Goal: Information Seeking & Learning: Learn about a topic

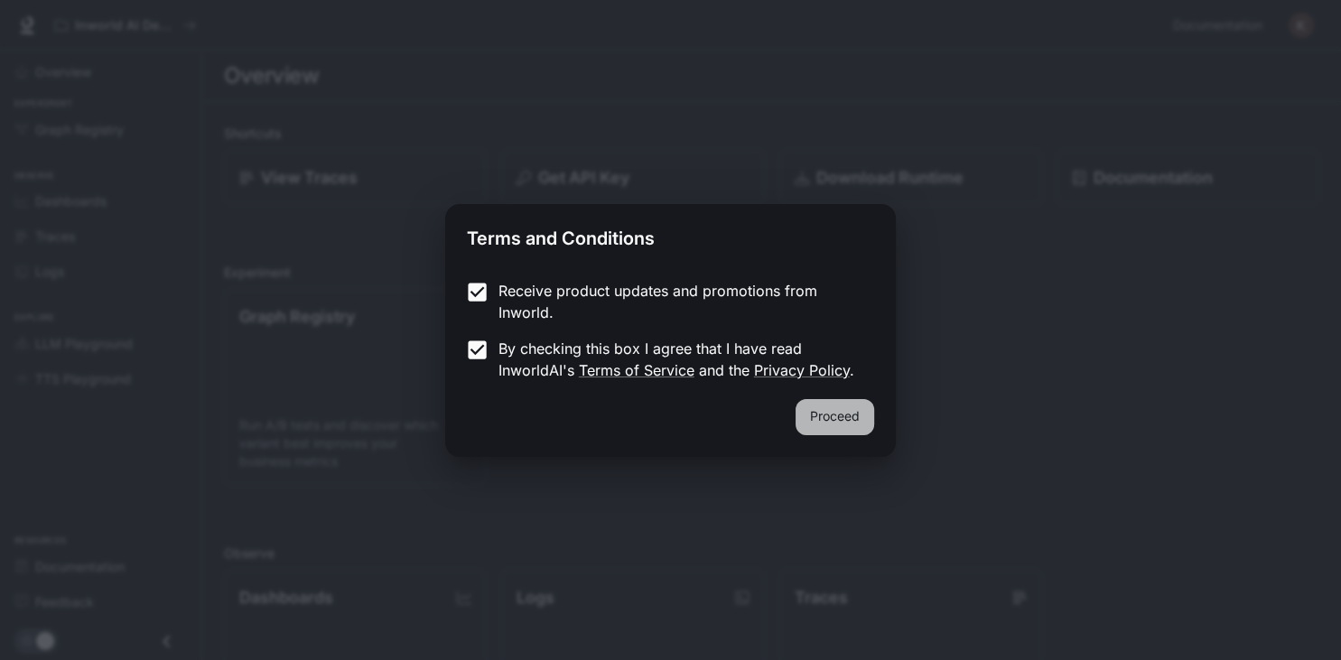
click at [847, 425] on button "Proceed" at bounding box center [835, 417] width 79 height 36
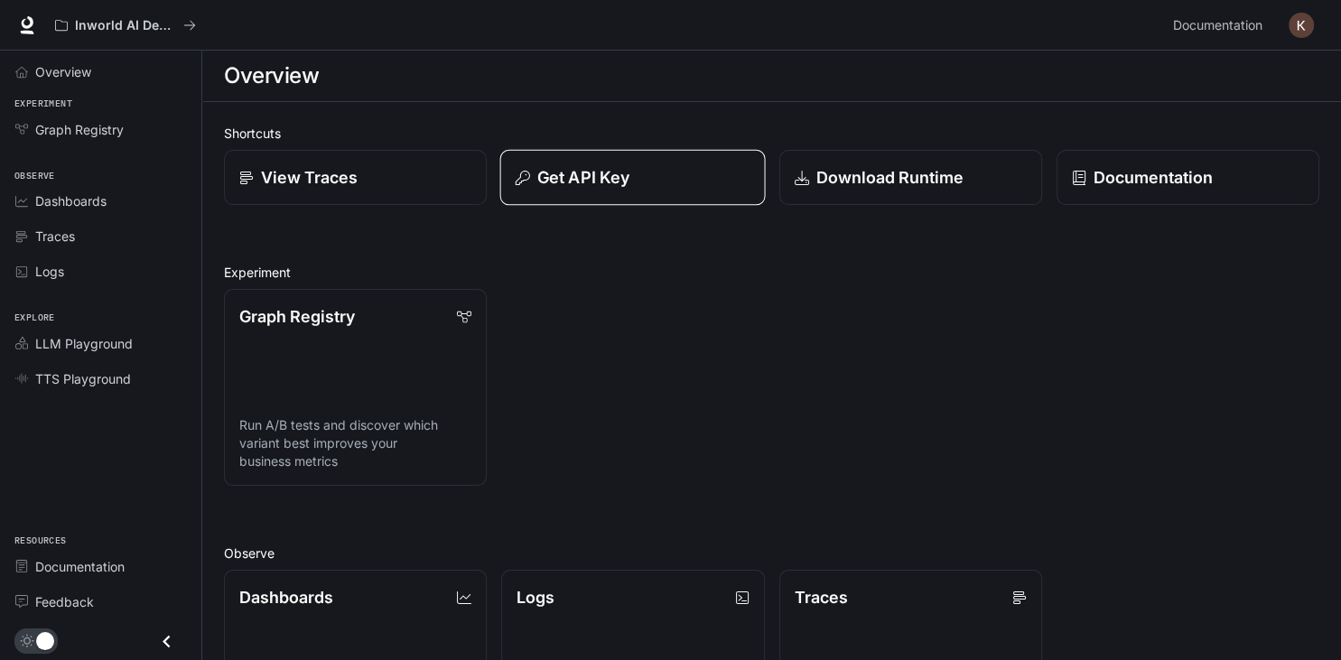
click at [615, 185] on p "Get API Key" at bounding box center [583, 177] width 92 height 24
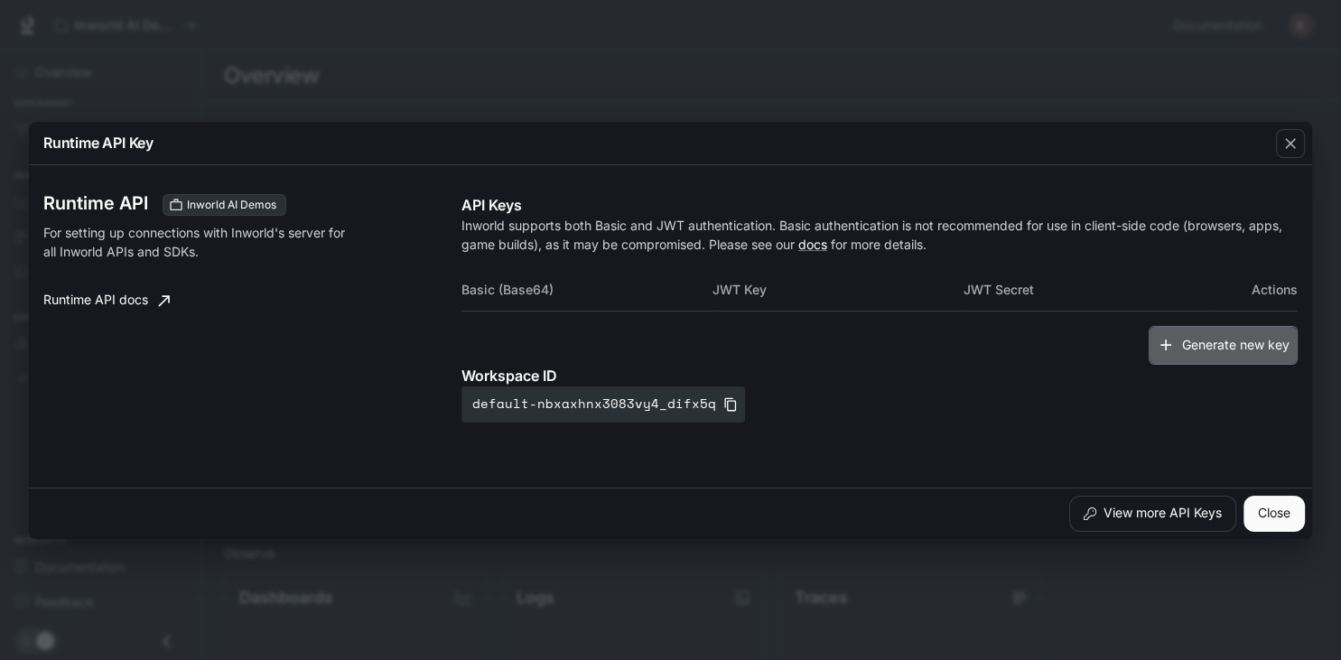
click at [1209, 341] on button "Generate new key" at bounding box center [1223, 345] width 149 height 39
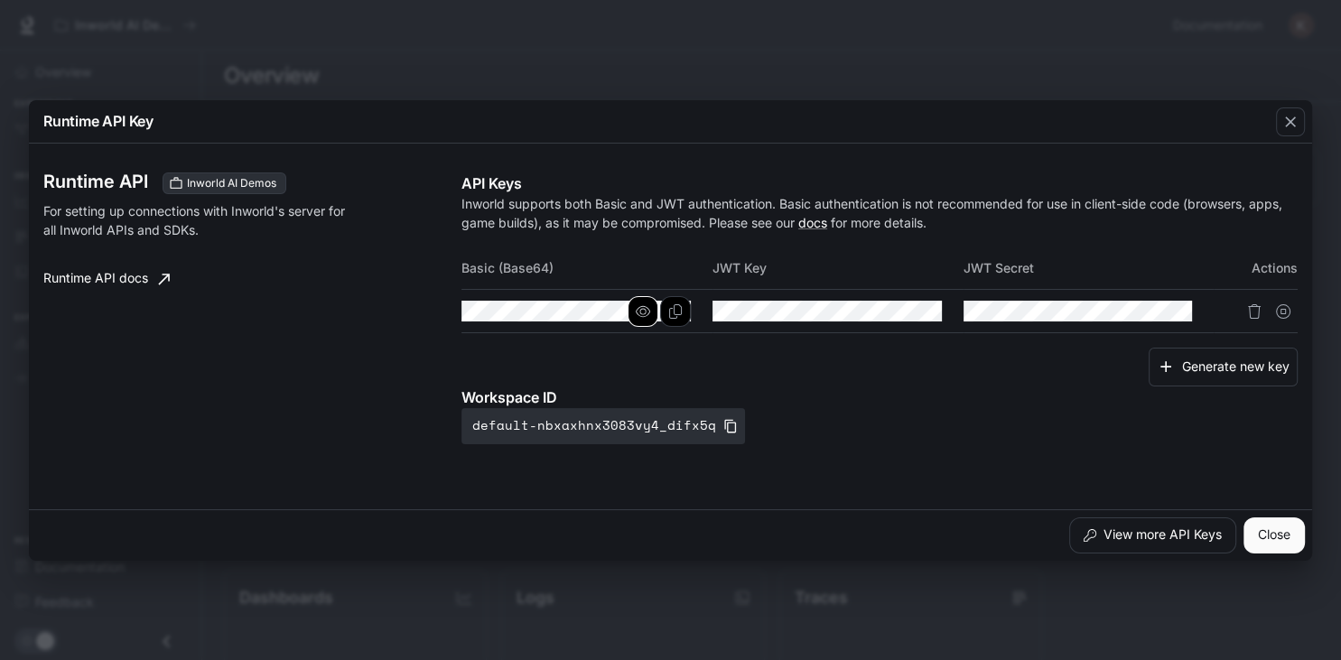
click at [644, 311] on icon "button" at bounding box center [643, 311] width 14 height 14
click at [820, 227] on link "docs" at bounding box center [812, 222] width 29 height 15
click at [1151, 313] on icon "button" at bounding box center [1144, 311] width 14 height 14
click at [1151, 313] on icon "button" at bounding box center [1144, 311] width 14 height 12
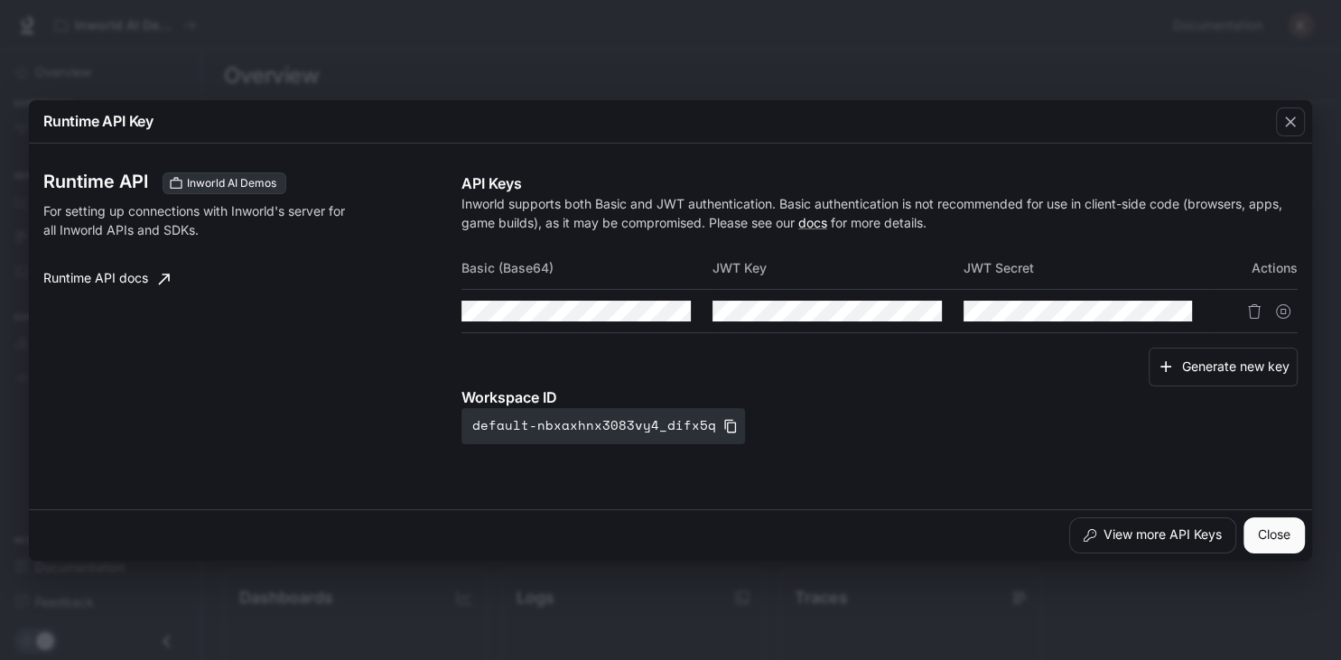
click at [1011, 392] on p "Workspace ID" at bounding box center [880, 398] width 836 height 22
click at [657, 300] on div at bounding box center [659, 311] width 63 height 31
click at [649, 311] on icon "button" at bounding box center [643, 311] width 14 height 14
click at [669, 313] on icon "Copy Basic (Base64)" at bounding box center [675, 311] width 14 height 14
click at [684, 317] on button "Copy Basic (Base64)" at bounding box center [675, 311] width 31 height 31
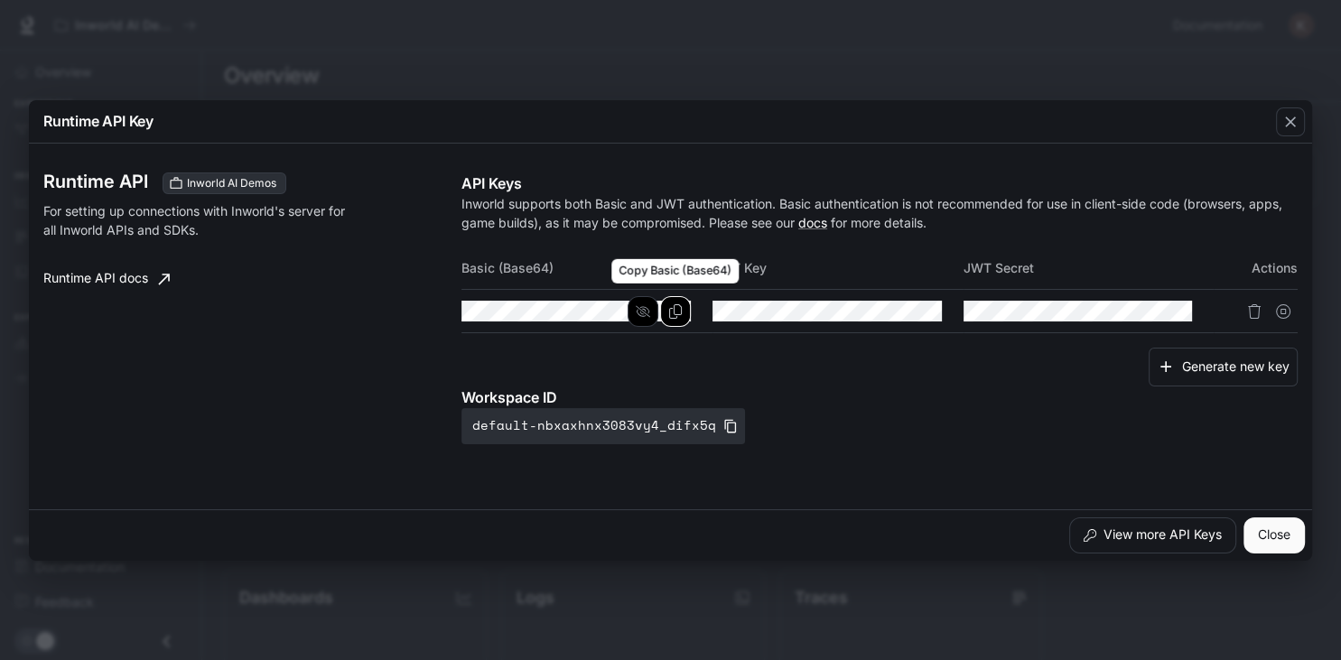
click at [673, 314] on icon "Copy Basic (Base64)" at bounding box center [675, 311] width 14 height 14
click at [1285, 118] on icon "button" at bounding box center [1291, 122] width 18 height 18
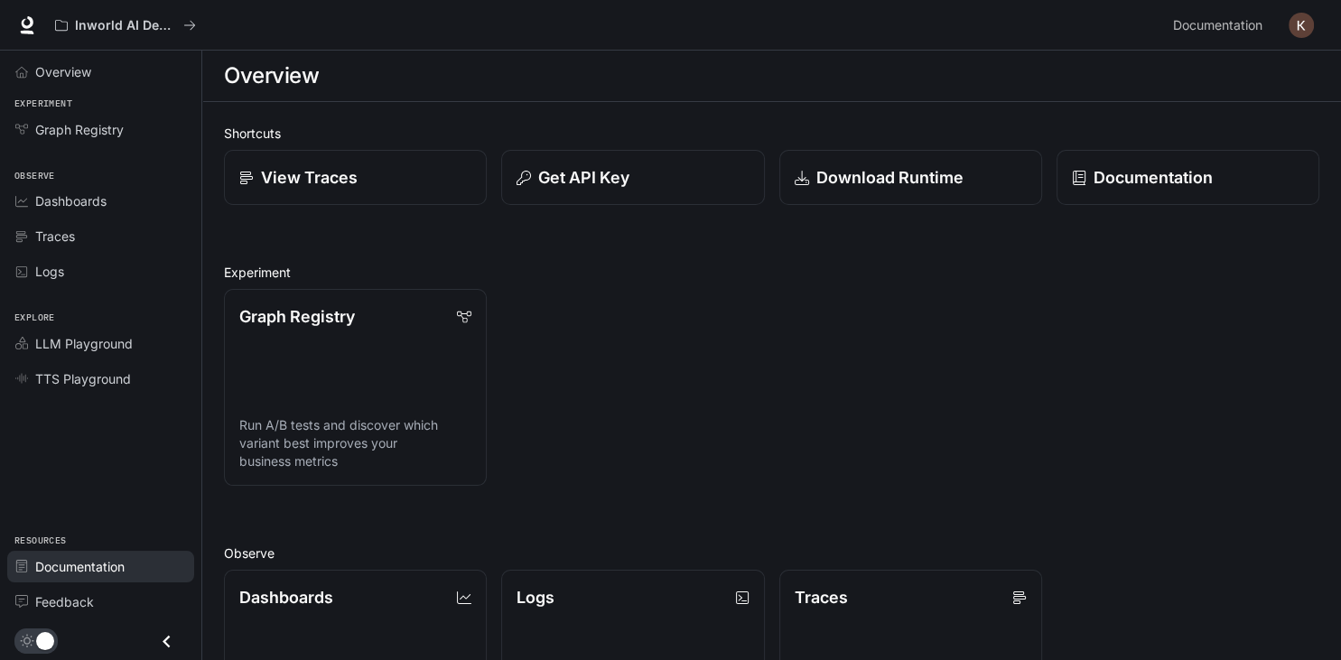
click at [82, 573] on span "Documentation" at bounding box center [79, 566] width 89 height 19
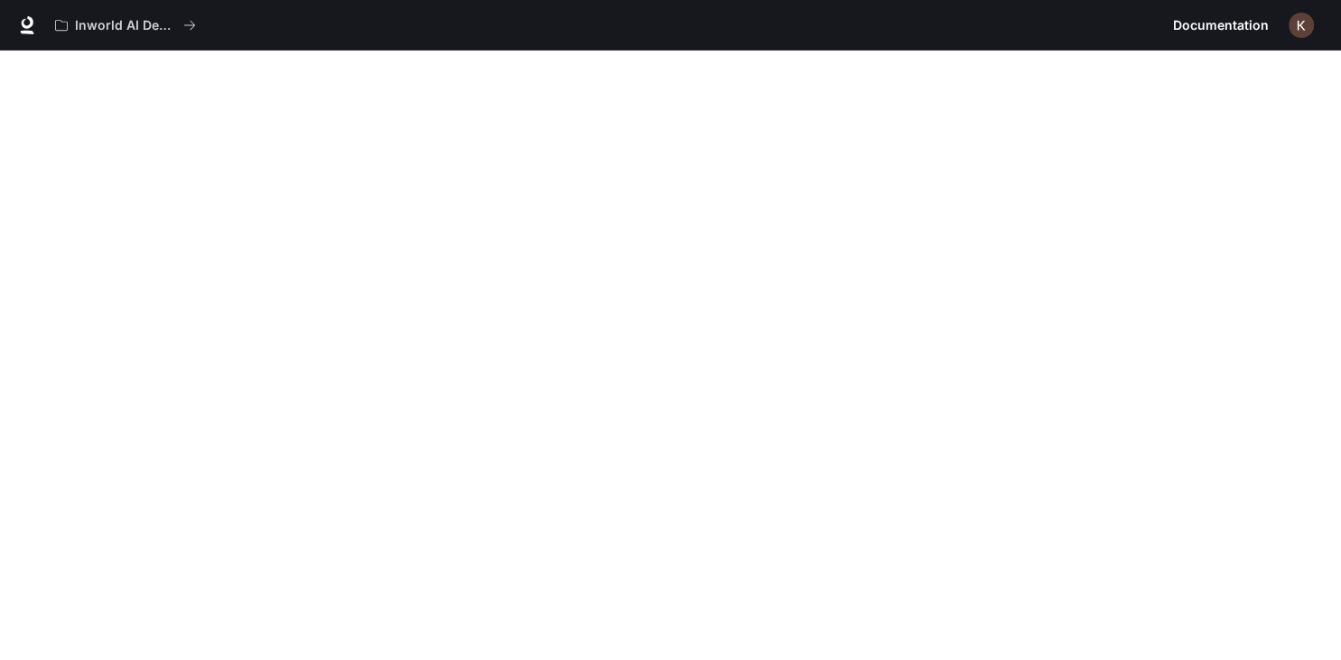
click at [1224, 30] on span "Documentation" at bounding box center [1221, 25] width 96 height 23
